Goal: Transaction & Acquisition: Purchase product/service

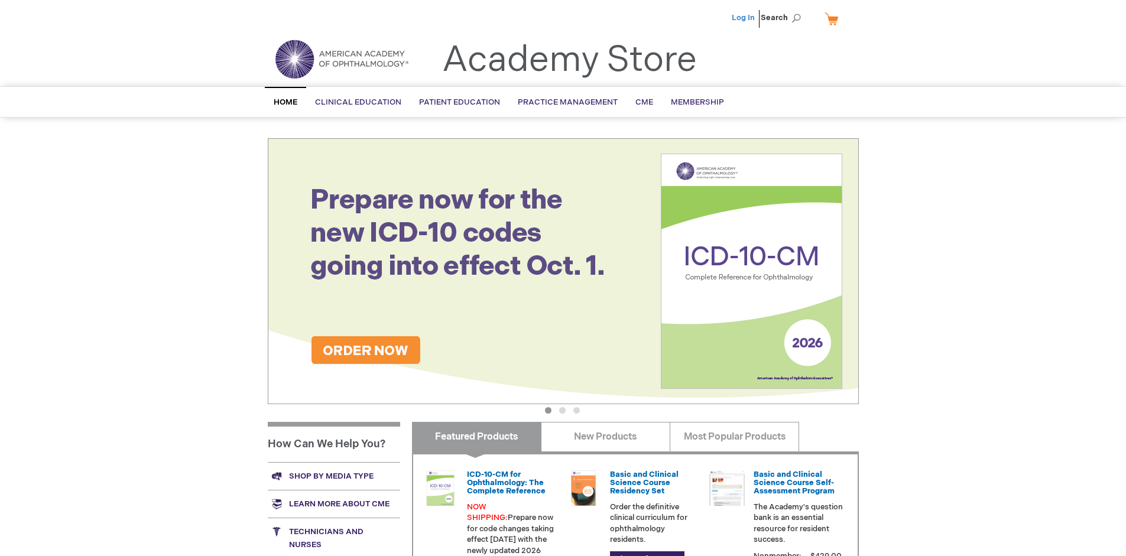
click at [744, 18] on link "Log In" at bounding box center [743, 17] width 23 height 9
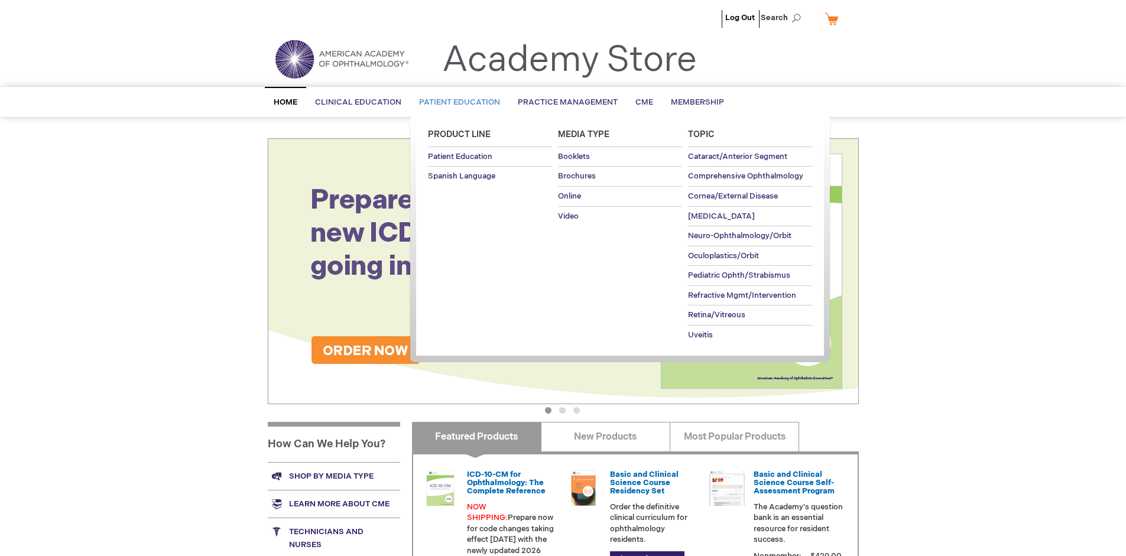
click at [456, 102] on span "Patient Education" at bounding box center [459, 102] width 81 height 9
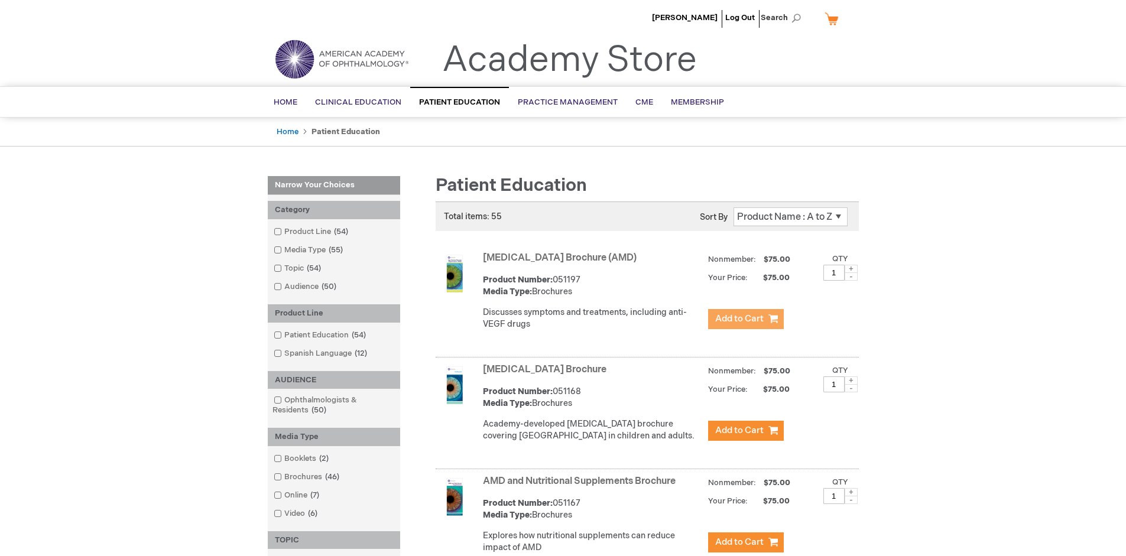
click at [745, 319] on span "Add to Cart" at bounding box center [739, 318] width 48 height 11
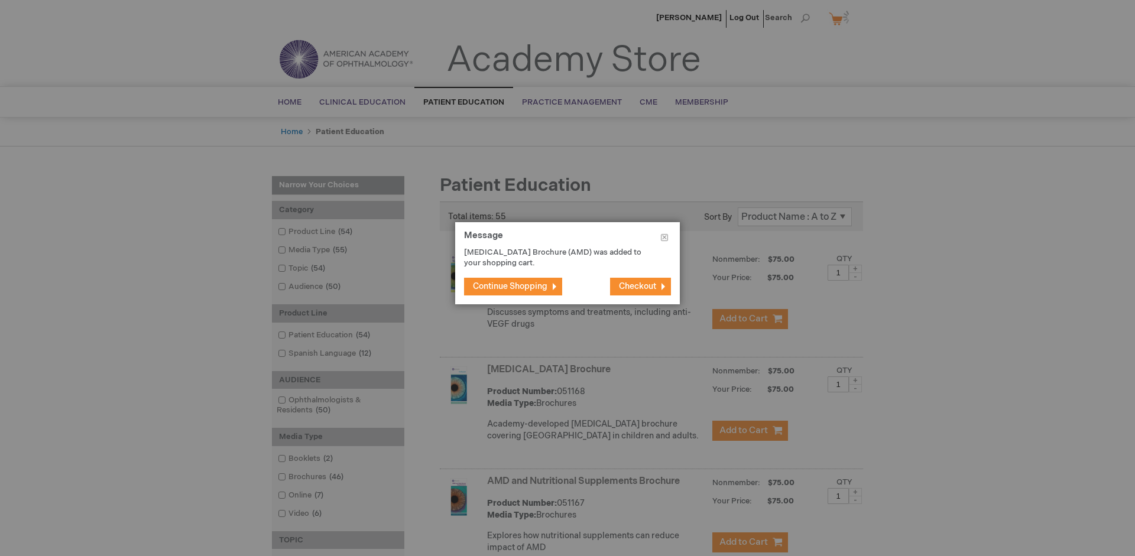
click at [510, 286] on span "Continue Shopping" at bounding box center [510, 286] width 74 height 10
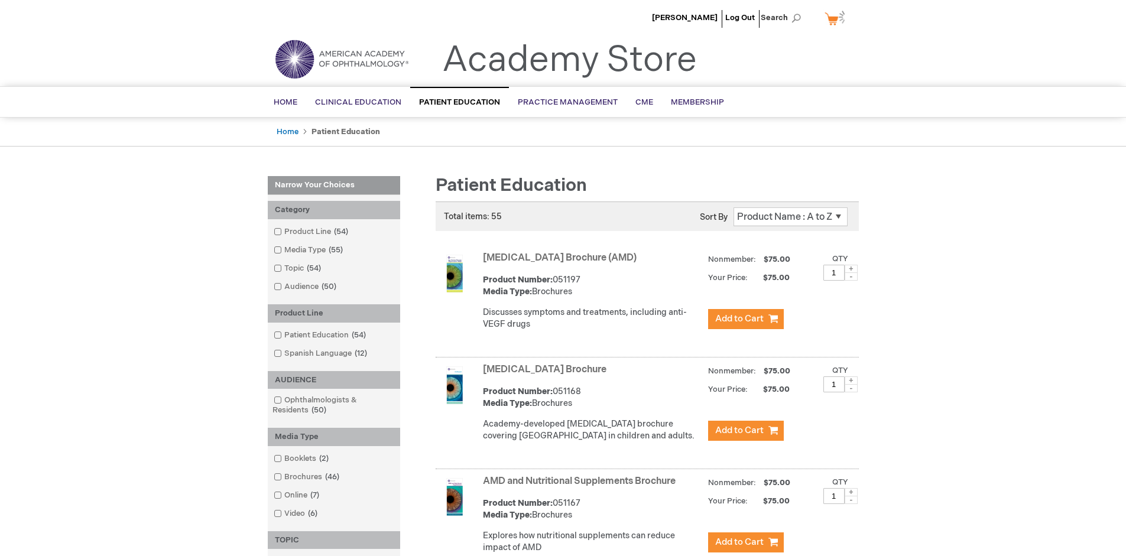
click at [582, 487] on link "AMD and Nutritional Supplements Brochure" at bounding box center [579, 481] width 193 height 11
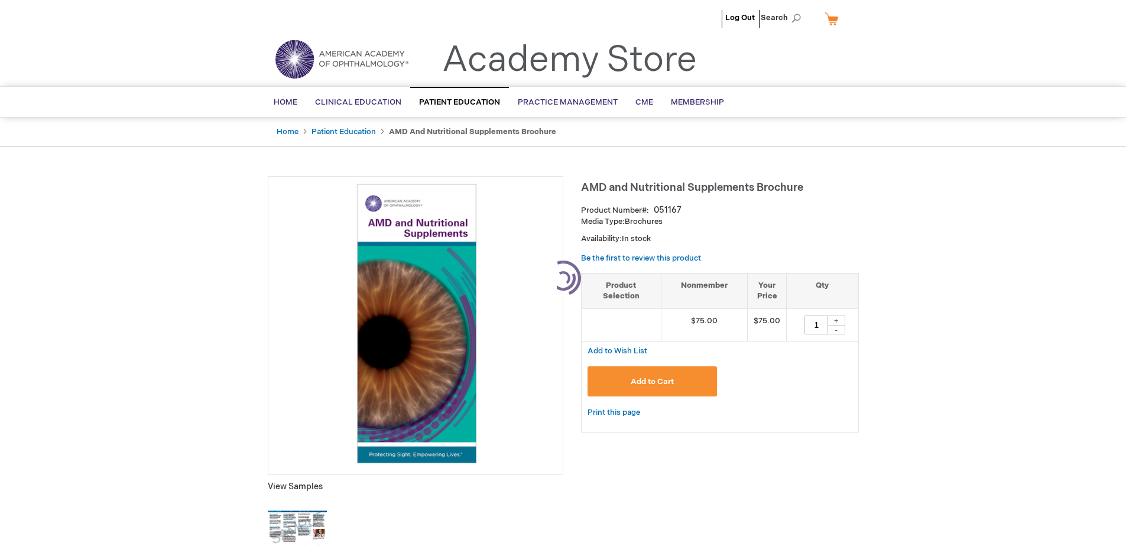
type input "1"
click at [652, 381] on span "Add to Cart" at bounding box center [652, 381] width 49 height 15
